Goal: Check status: Check status

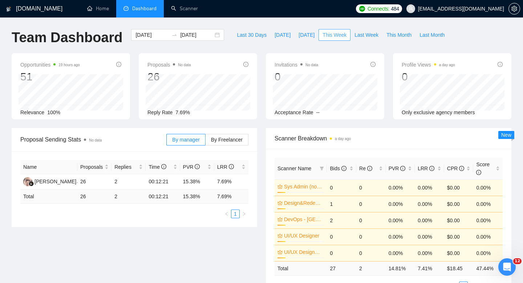
click at [336, 37] on span "This Week" at bounding box center [334, 35] width 24 height 8
click at [404, 37] on span "This Month" at bounding box center [398, 35] width 25 height 8
type input "[DATE]"
